Goal: Browse casually

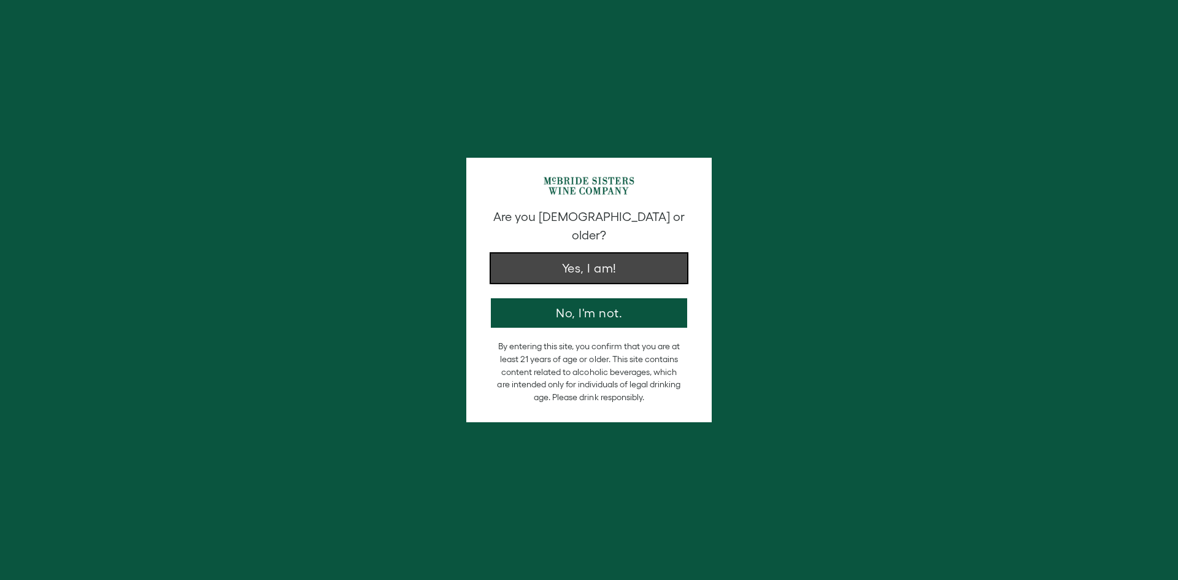
click at [576, 258] on button "Yes, I am!" at bounding box center [589, 267] width 196 height 29
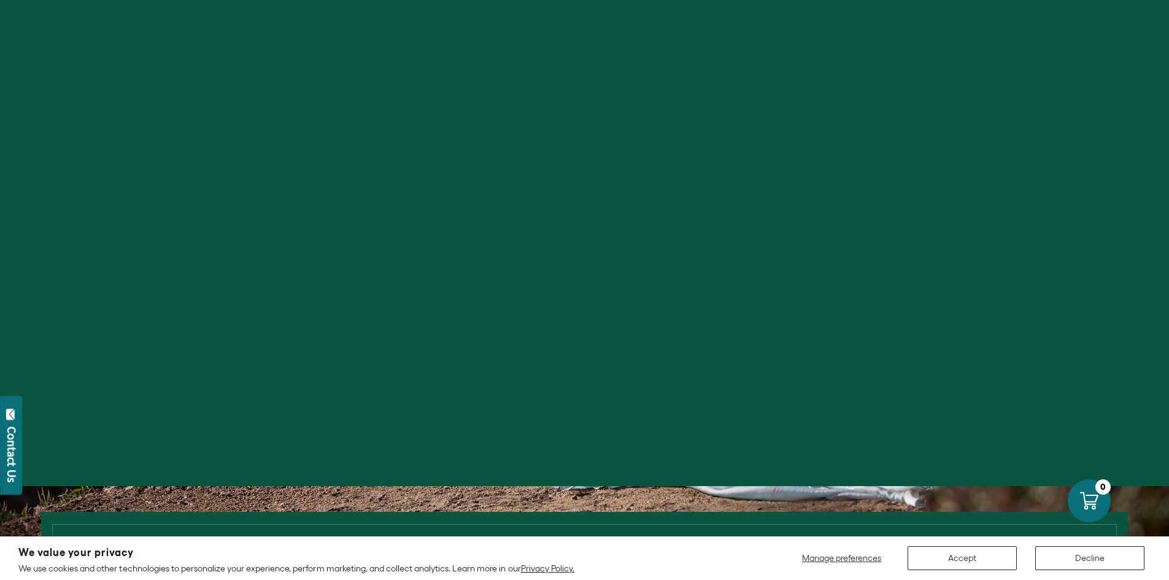
click at [299, 146] on div at bounding box center [584, 196] width 1169 height 580
